Goal: Task Accomplishment & Management: Manage account settings

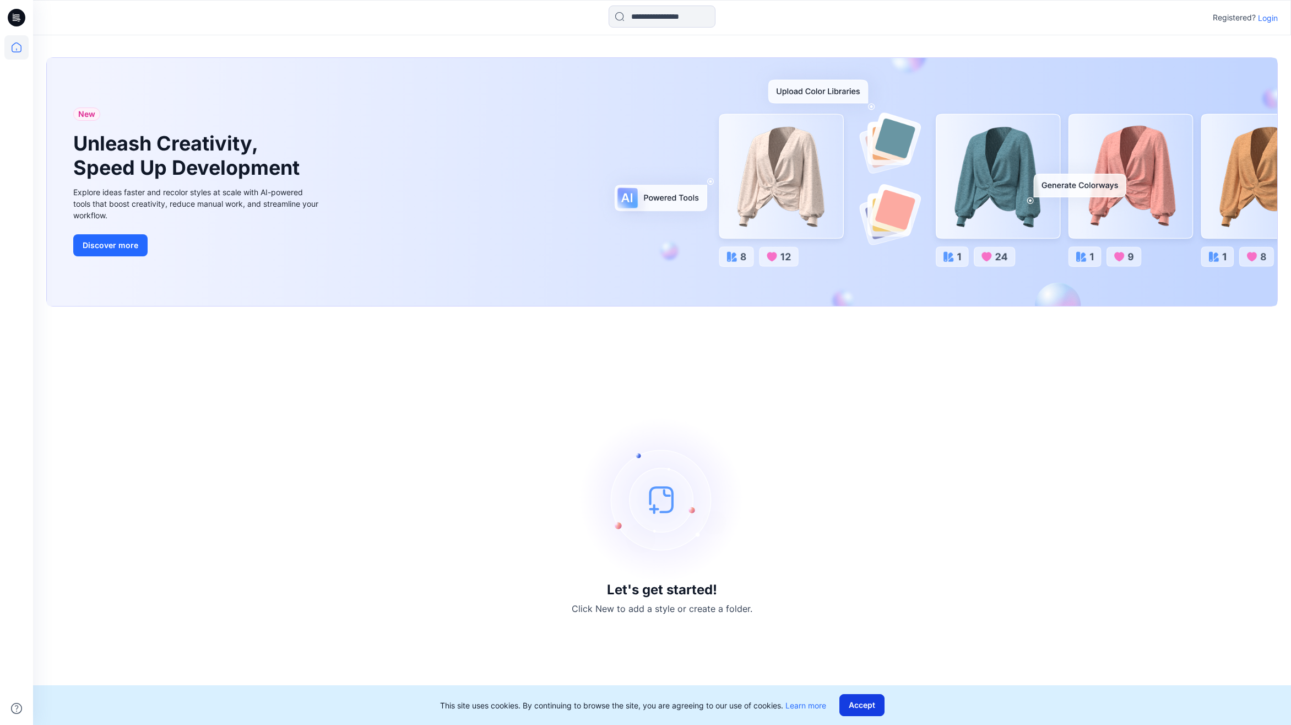
click at [862, 707] on button "Accept" at bounding box center [862, 705] width 45 height 22
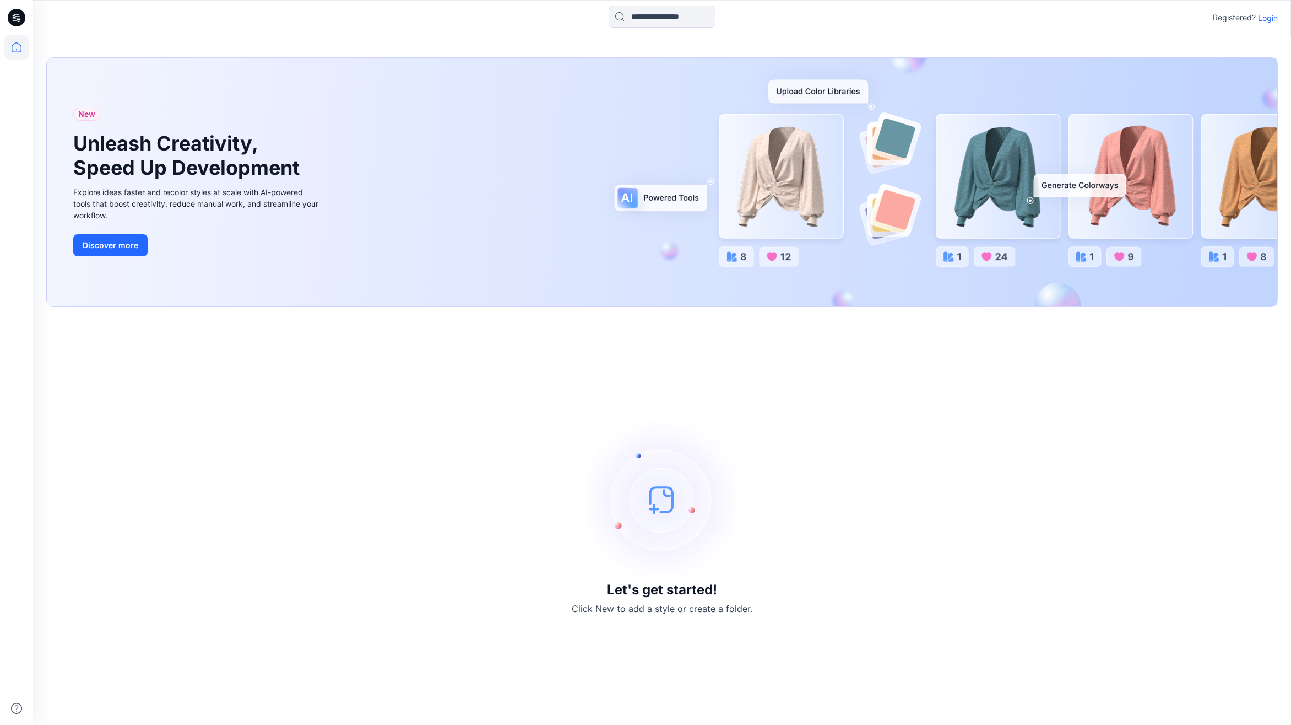
click at [18, 14] on icon at bounding box center [17, 18] width 18 height 18
click at [1264, 17] on p "Login" at bounding box center [1268, 18] width 20 height 12
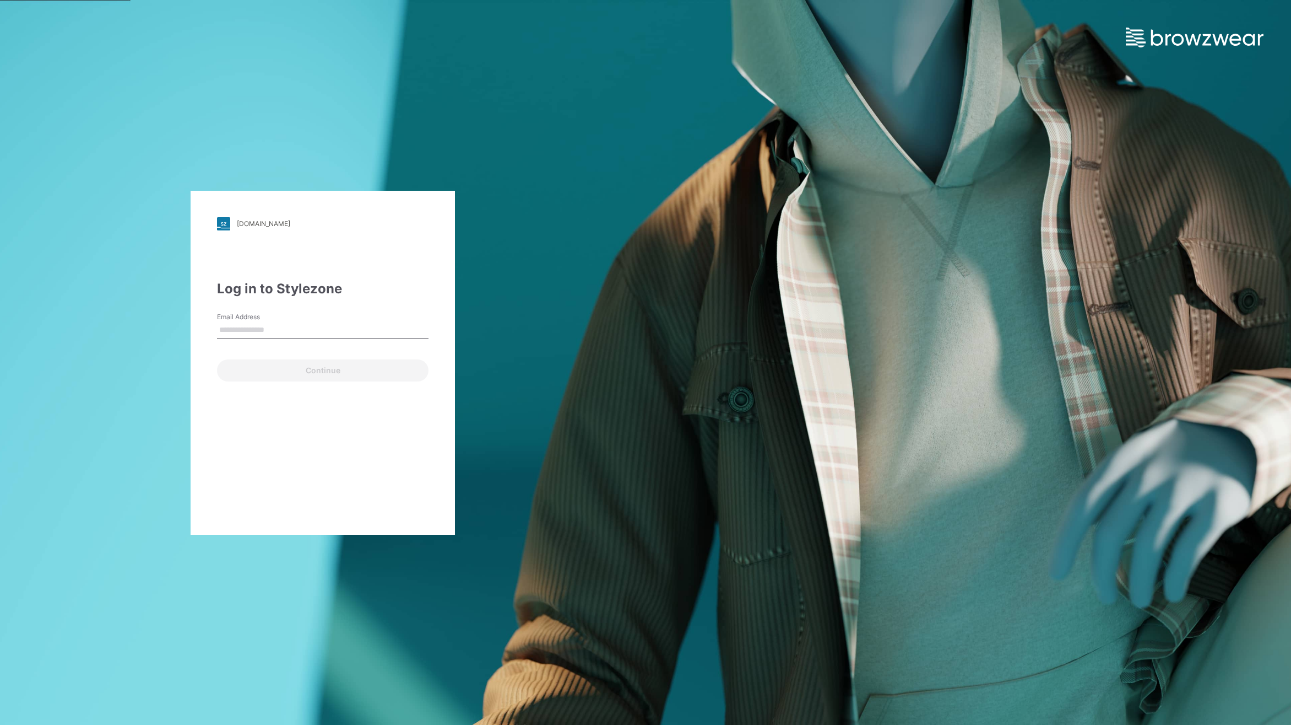
click at [256, 330] on input "Email Address" at bounding box center [323, 330] width 212 height 17
type input "**********"
click at [291, 370] on button "Continue" at bounding box center [323, 370] width 212 height 22
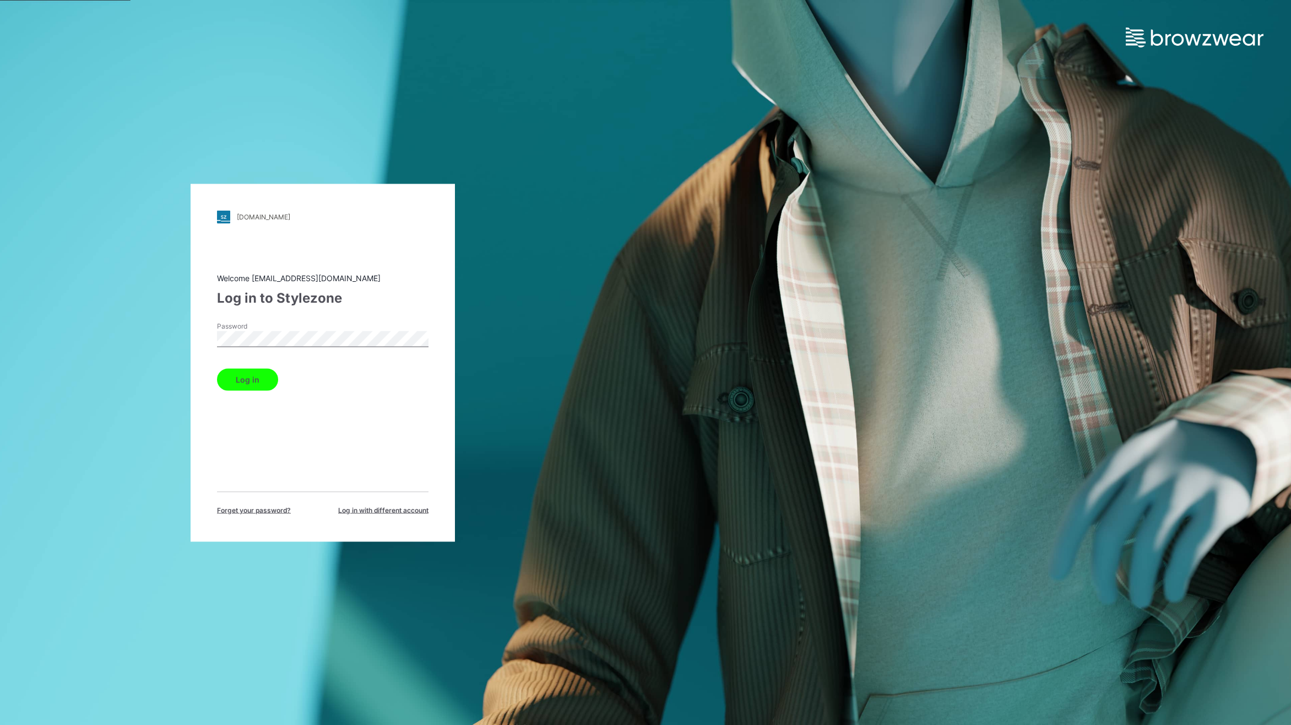
click at [267, 377] on button "Log in" at bounding box center [247, 379] width 61 height 22
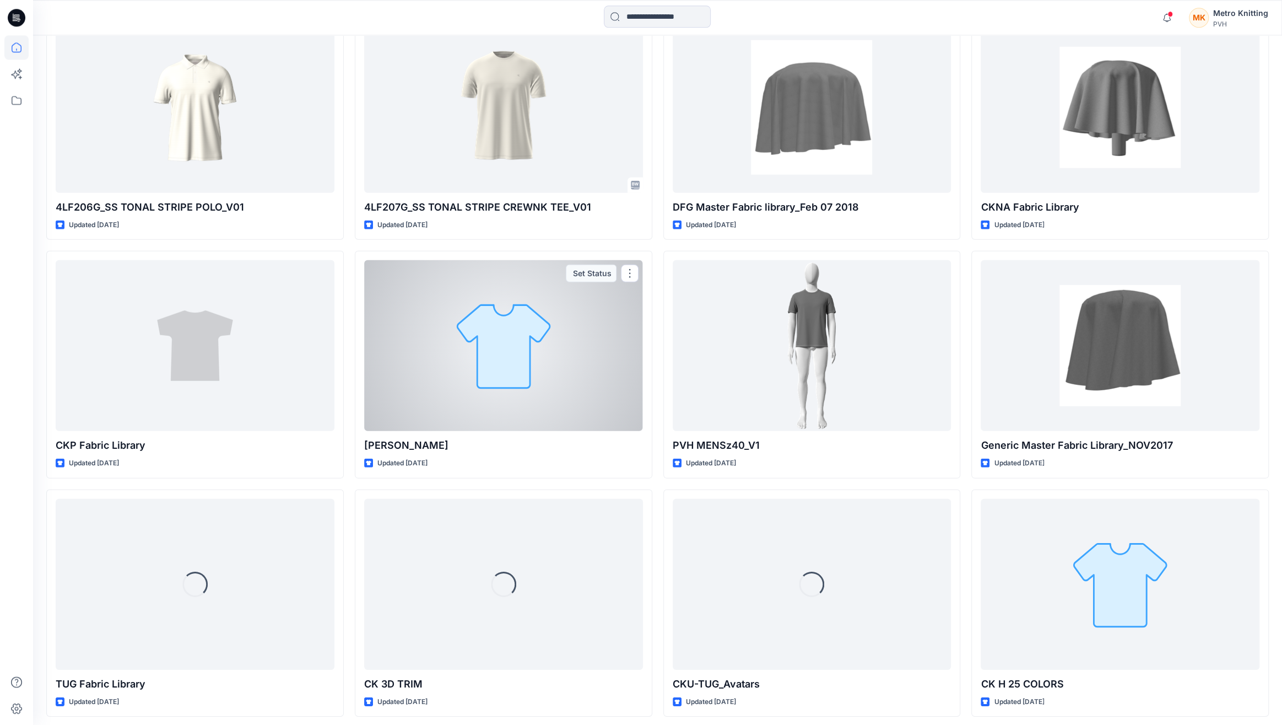
scroll to position [2829, 0]
